Goal: Information Seeking & Learning: Learn about a topic

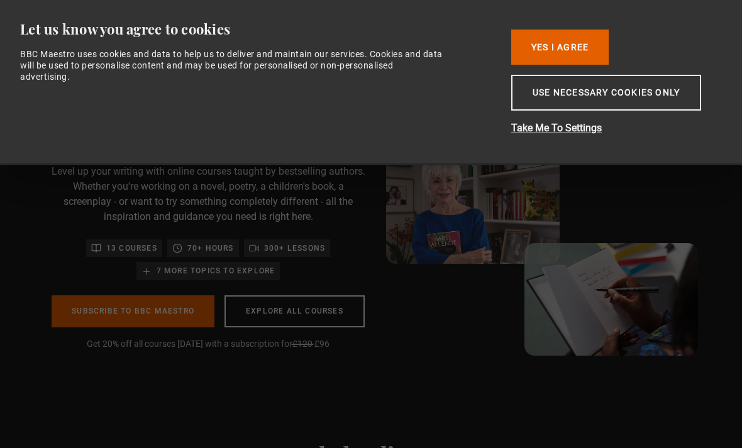
click at [643, 91] on button "Use necessary cookies only" at bounding box center [606, 93] width 190 height 36
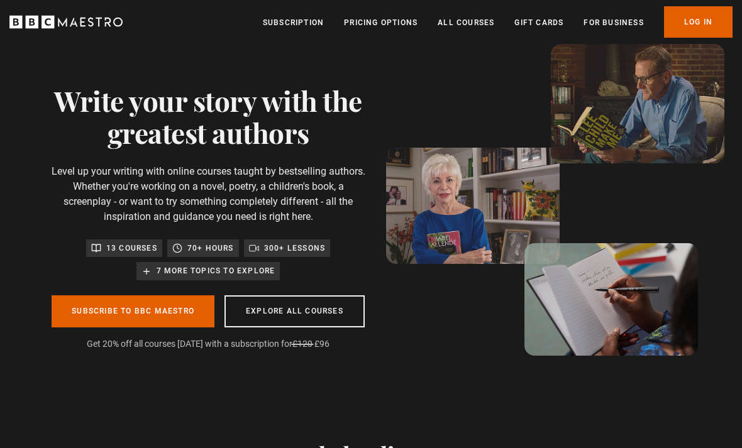
click at [476, 25] on link "All Courses" at bounding box center [466, 22] width 57 height 13
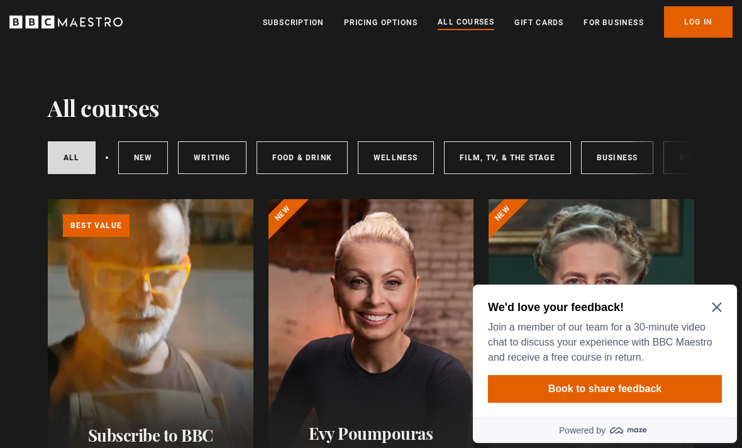
click at [720, 304] on icon "Close Maze Prompt" at bounding box center [716, 307] width 9 height 9
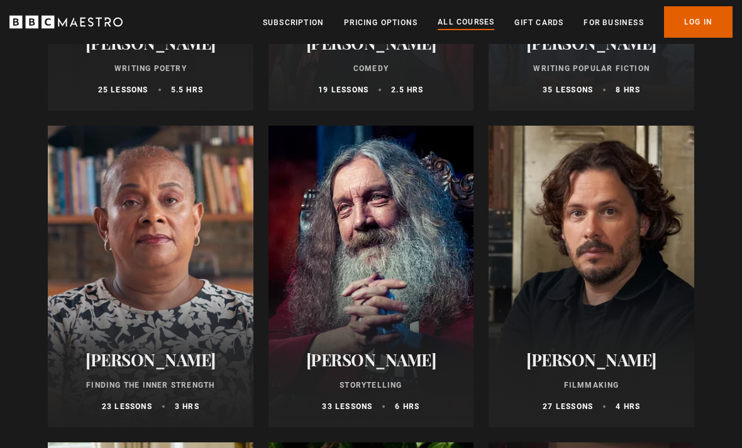
scroll to position [3243, 0]
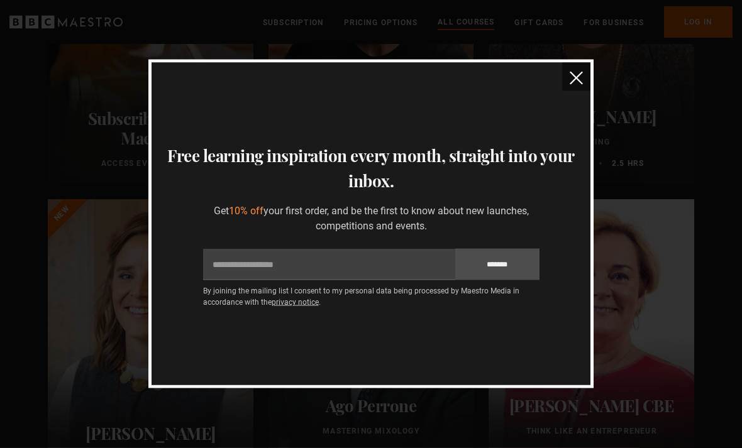
click at [575, 80] on img "close" at bounding box center [576, 78] width 13 height 13
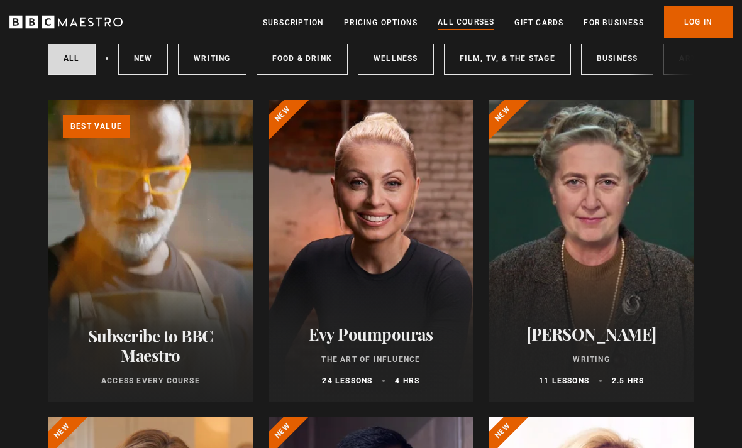
scroll to position [0, 0]
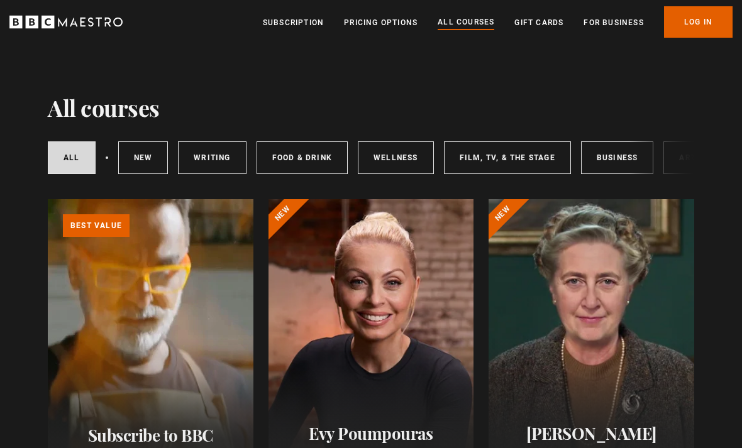
click at [401, 26] on link "Pricing Options" at bounding box center [381, 22] width 74 height 13
